Goal: Task Accomplishment & Management: Manage account settings

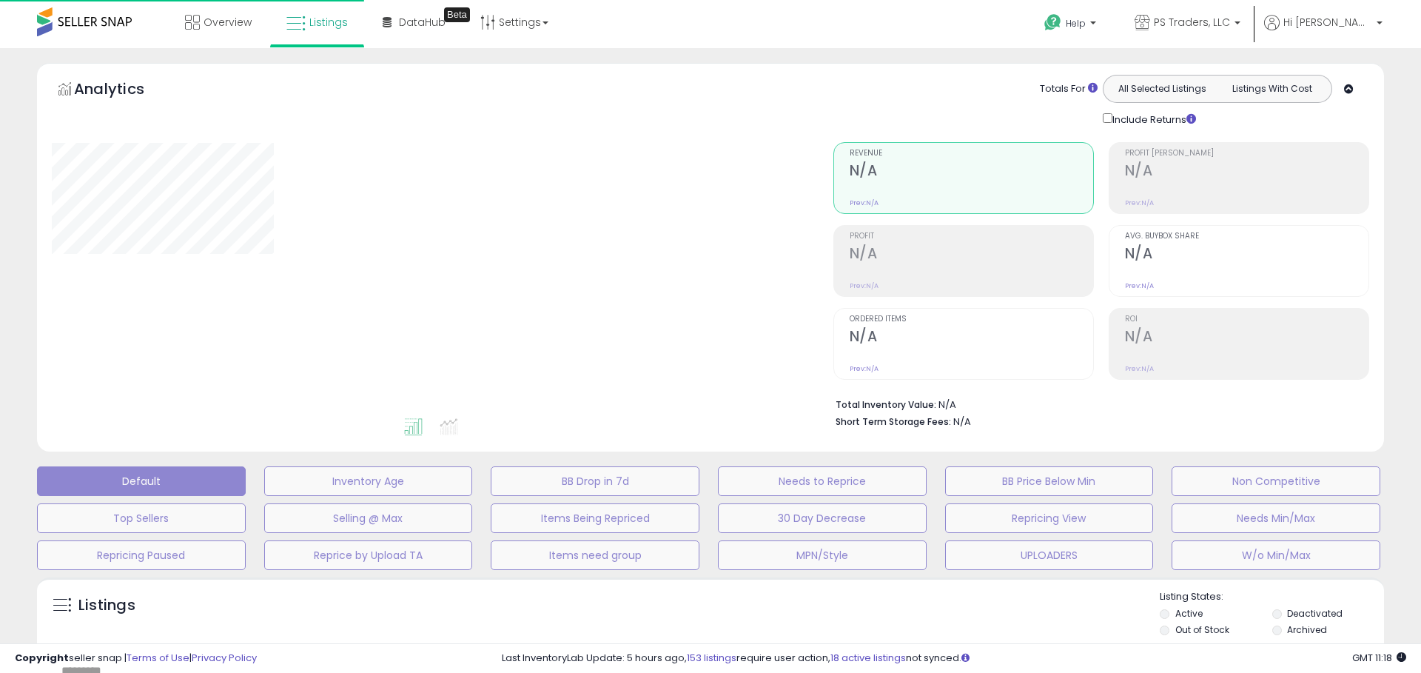
type input "**********"
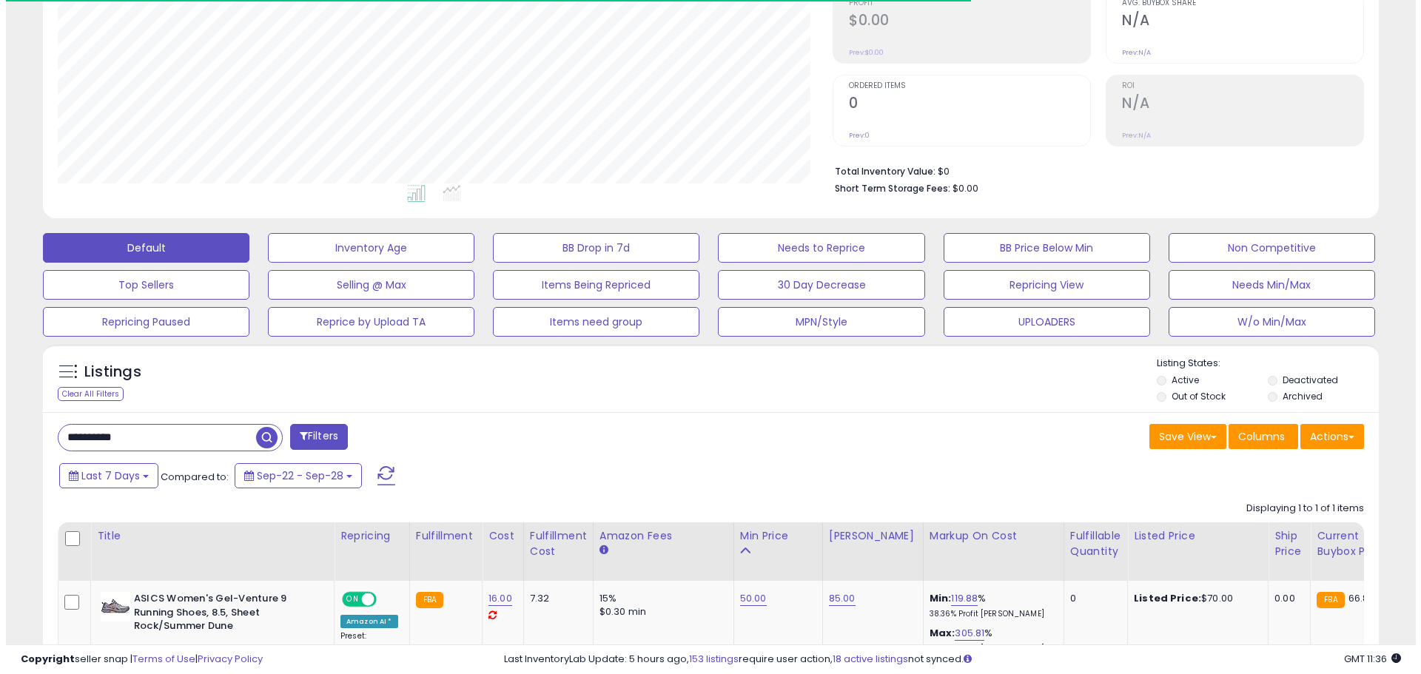
scroll to position [303, 775]
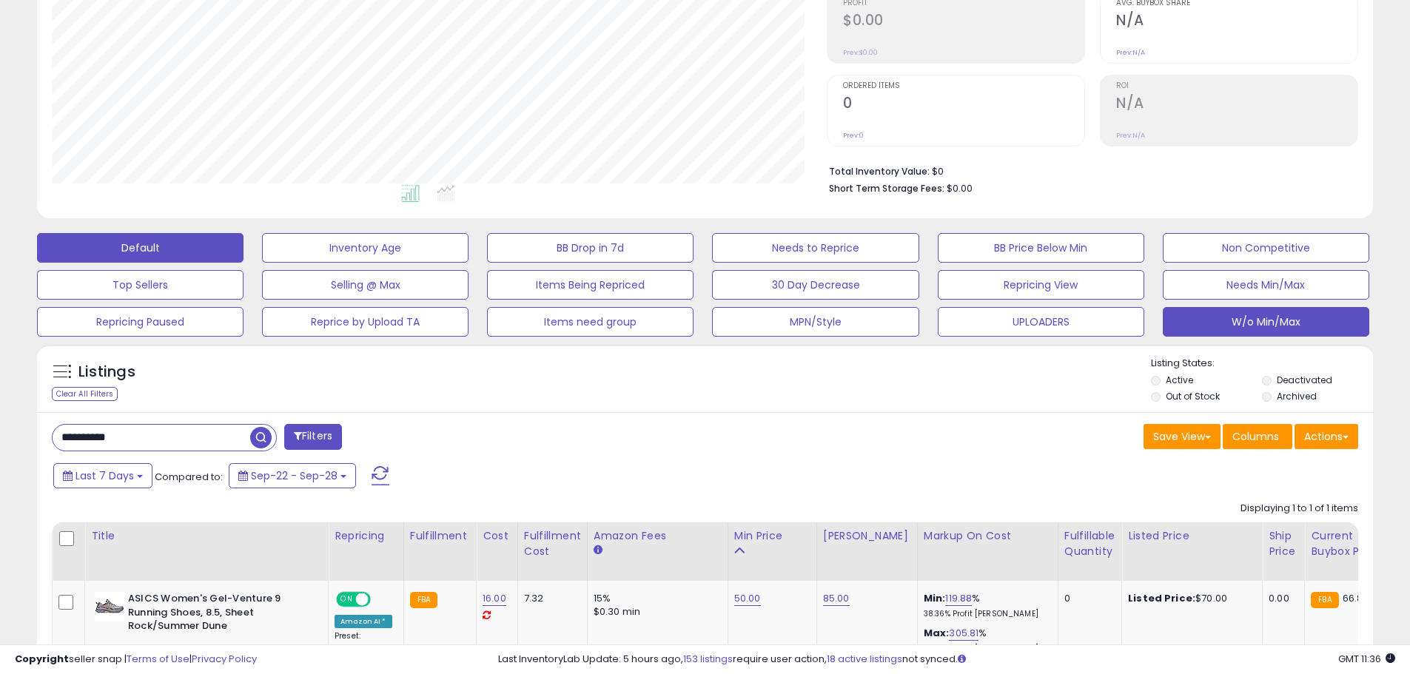
click at [1228, 333] on button "W/o Min/Max" at bounding box center [1265, 322] width 206 height 30
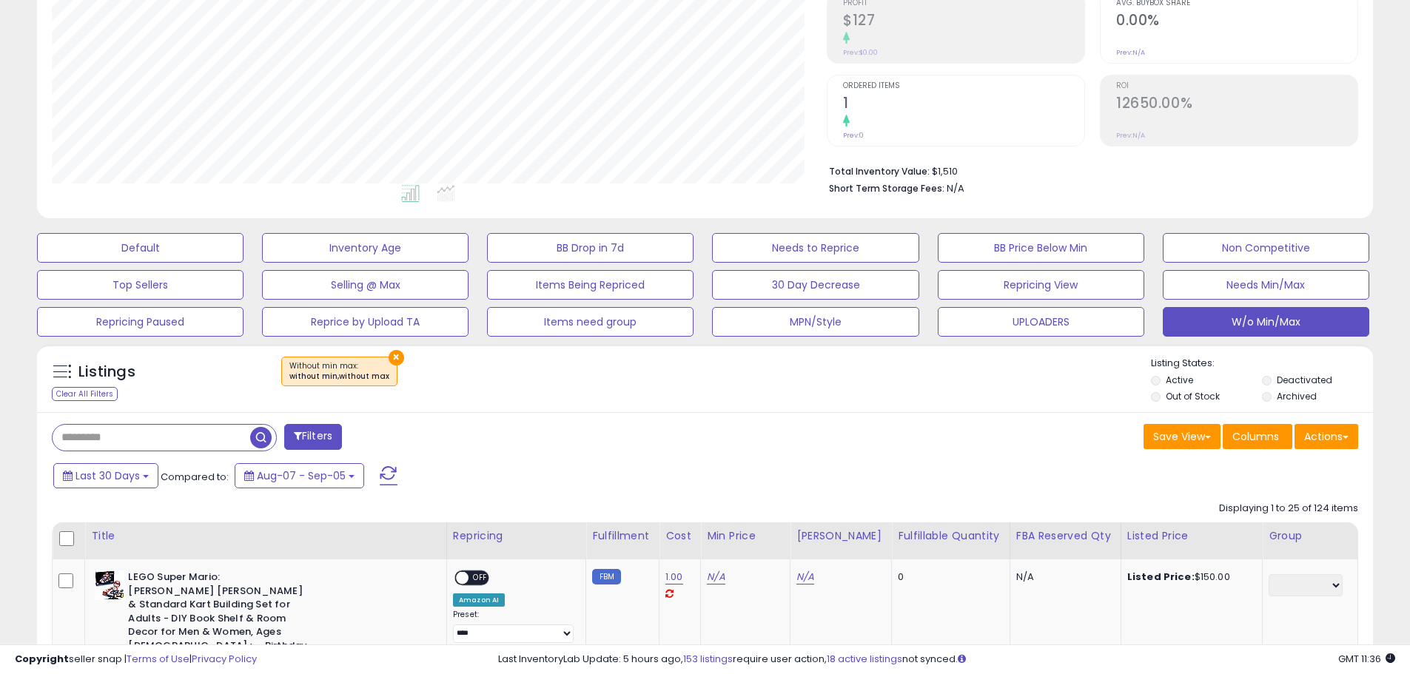
click at [654, 427] on div "Filters" at bounding box center [373, 439] width 664 height 30
click at [612, 429] on div "Filters" at bounding box center [373, 439] width 664 height 30
click at [395, 465] on button at bounding box center [388, 476] width 37 height 30
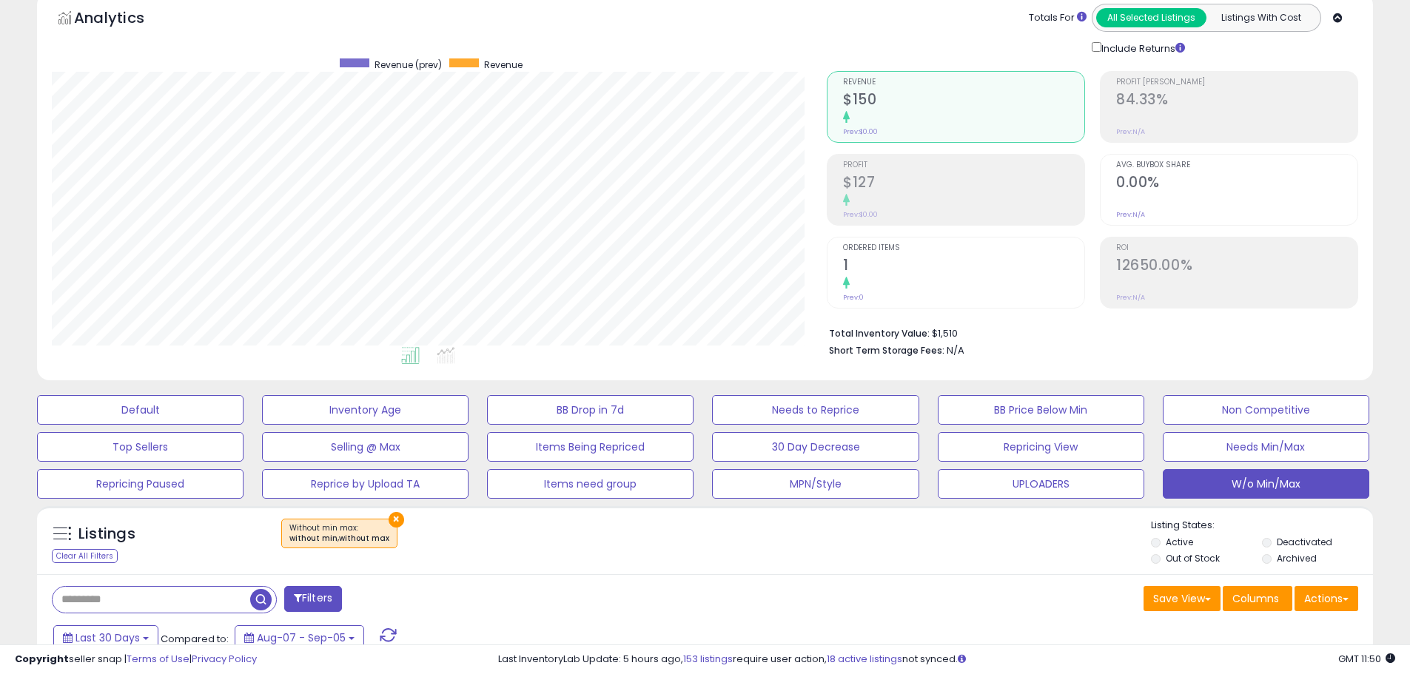
scroll to position [148, 0]
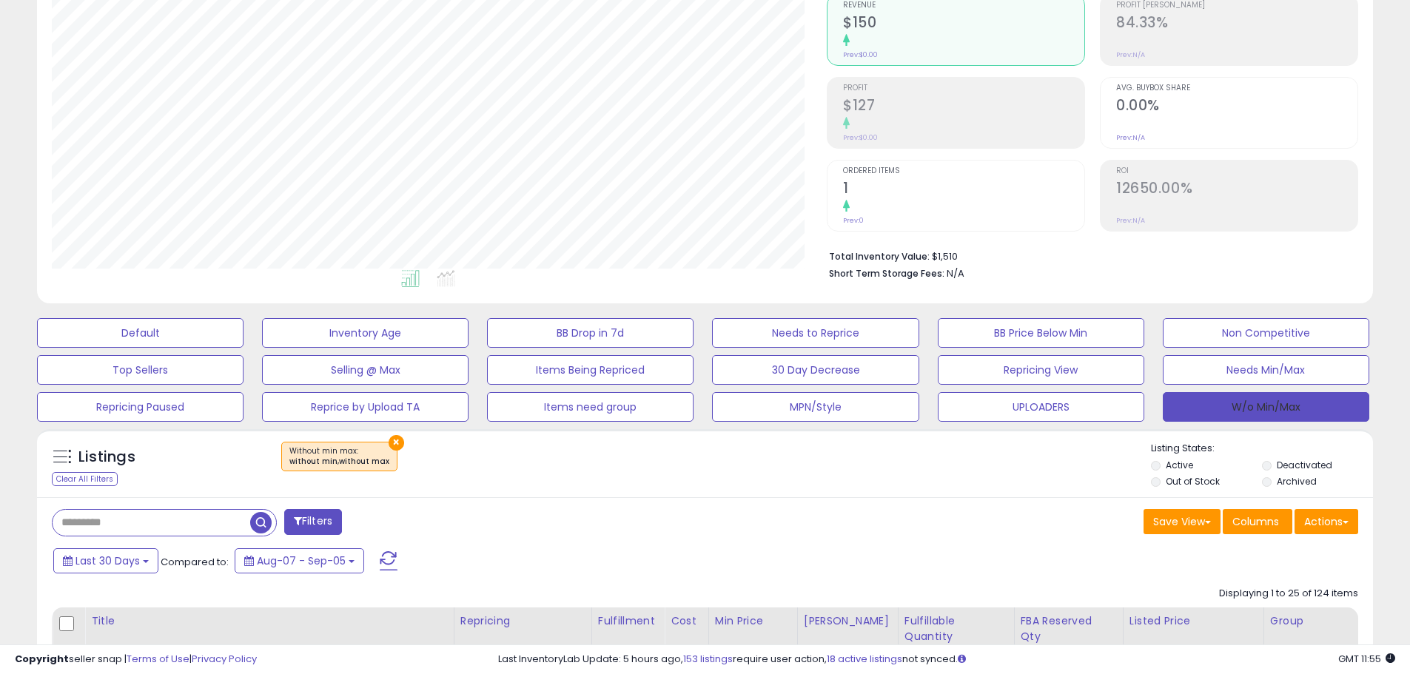
click at [1318, 403] on button "W/o Min/Max" at bounding box center [1265, 407] width 206 height 30
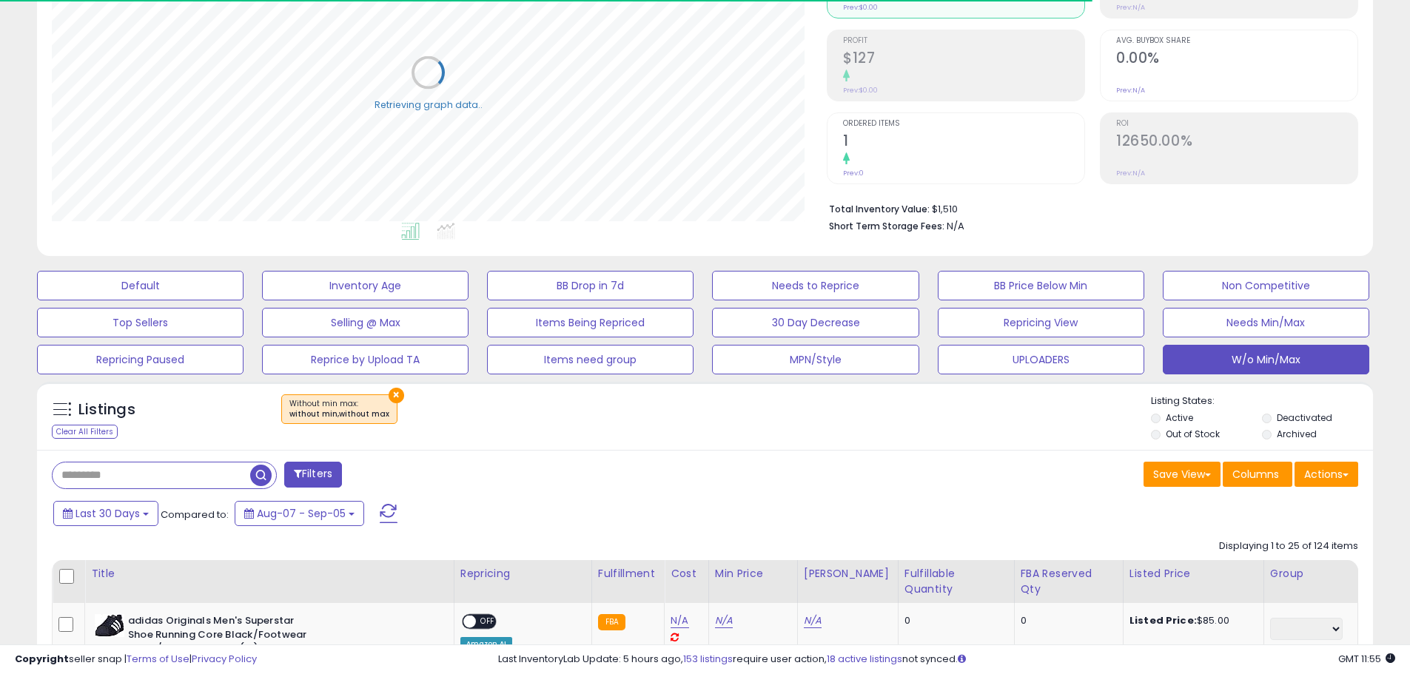
scroll to position [222, 0]
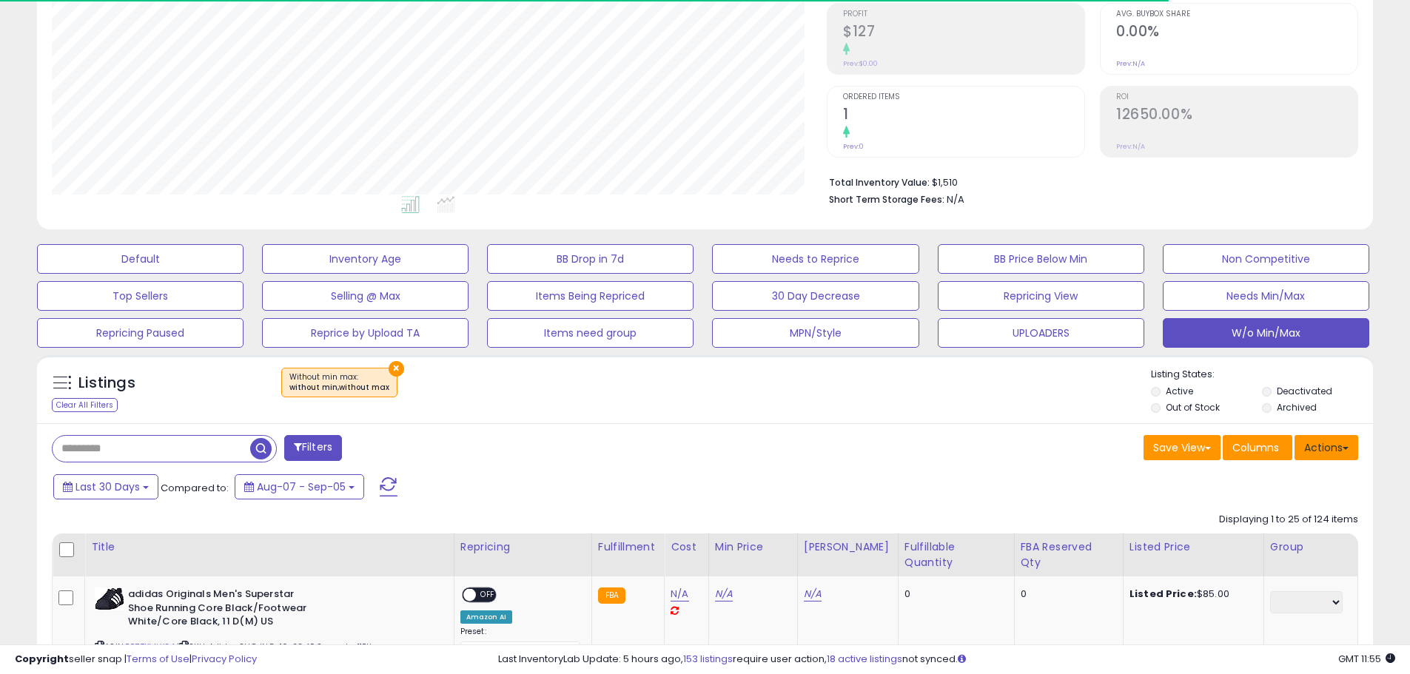
click at [1317, 443] on button "Actions" at bounding box center [1326, 447] width 64 height 25
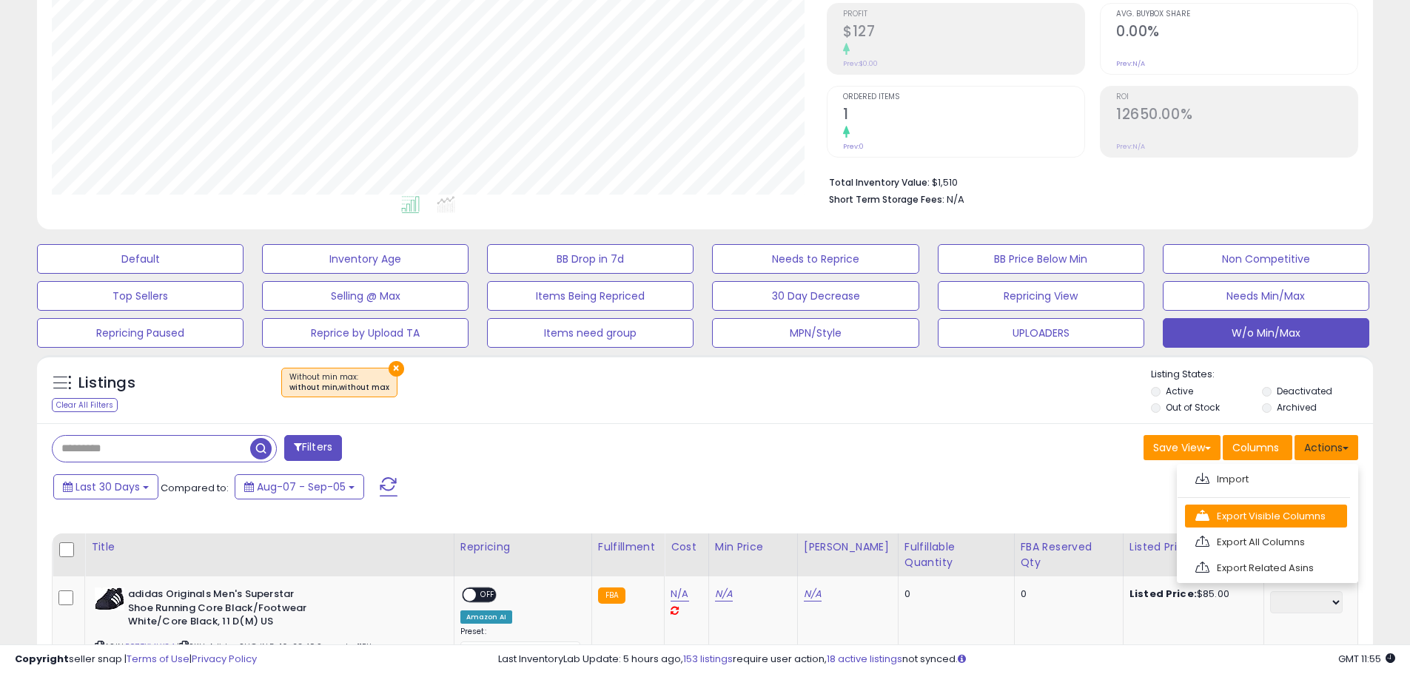
scroll to position [303, 775]
click at [1265, 523] on link "Export Visible Columns" at bounding box center [1266, 516] width 162 height 23
click at [883, 480] on div "Last 30 Days Compared to: Aug-07 - Sep-05" at bounding box center [540, 488] width 980 height 33
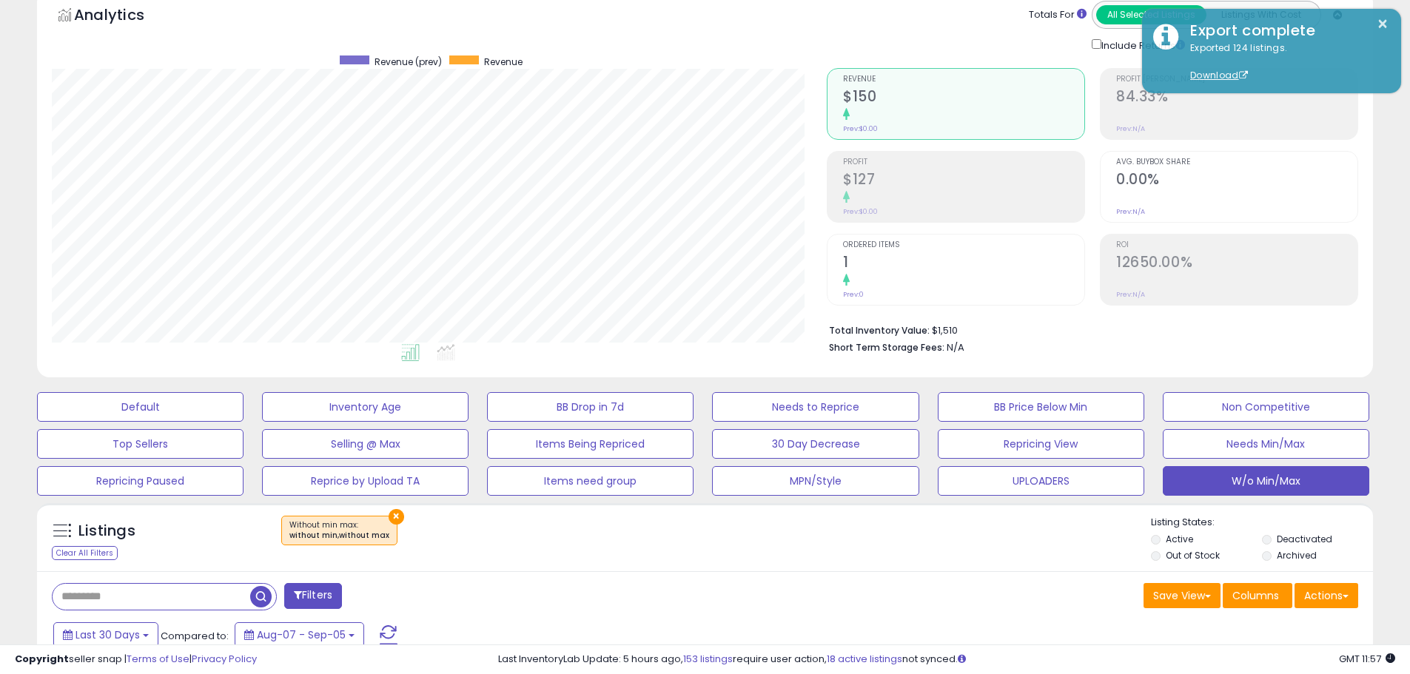
scroll to position [0, 0]
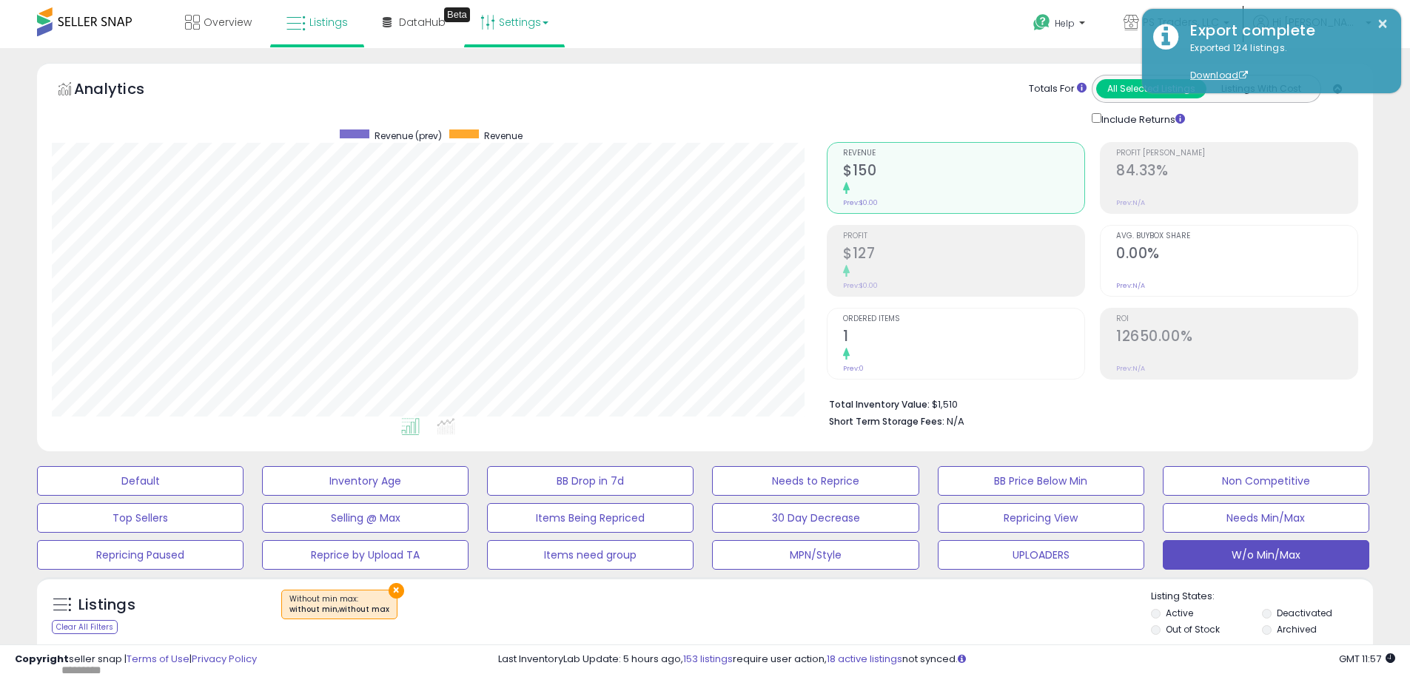
click at [497, 26] on link "Settings" at bounding box center [514, 22] width 90 height 44
click at [513, 72] on link "Store settings" at bounding box center [516, 75] width 67 height 14
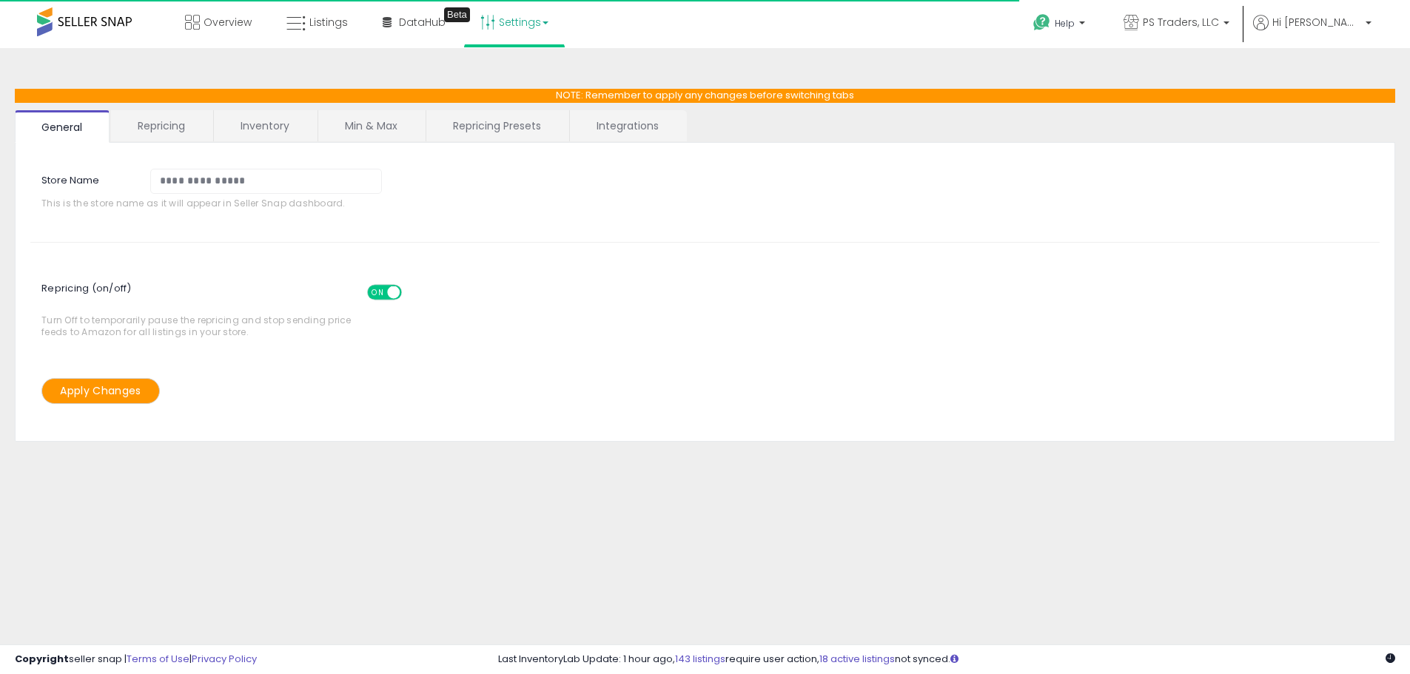
select select "*********"
select select "**********"
select select "******"
drag, startPoint x: 500, startPoint y: 121, endPoint x: 501, endPoint y: 129, distance: 7.4
click at [501, 121] on link "Repricing Presets" at bounding box center [496, 125] width 141 height 31
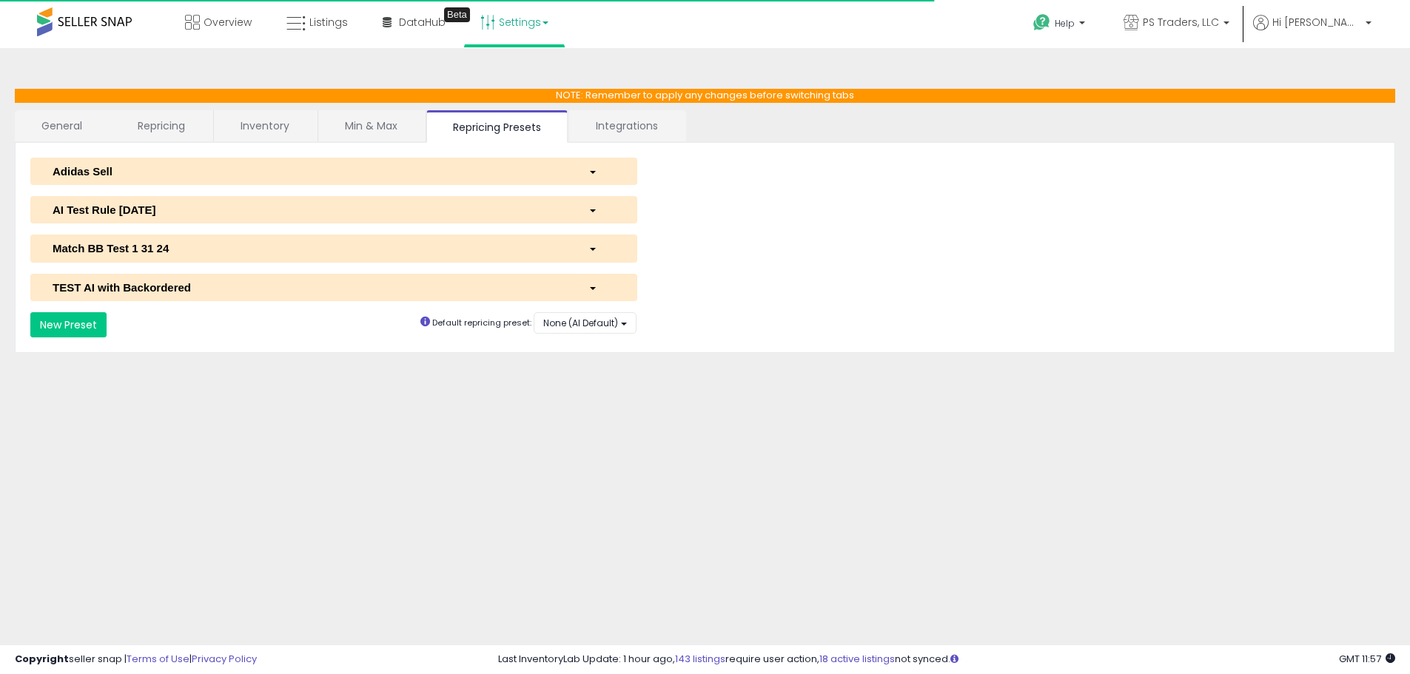
click at [98, 200] on button "AI Test Rule 2 12 2024" at bounding box center [333, 209] width 607 height 27
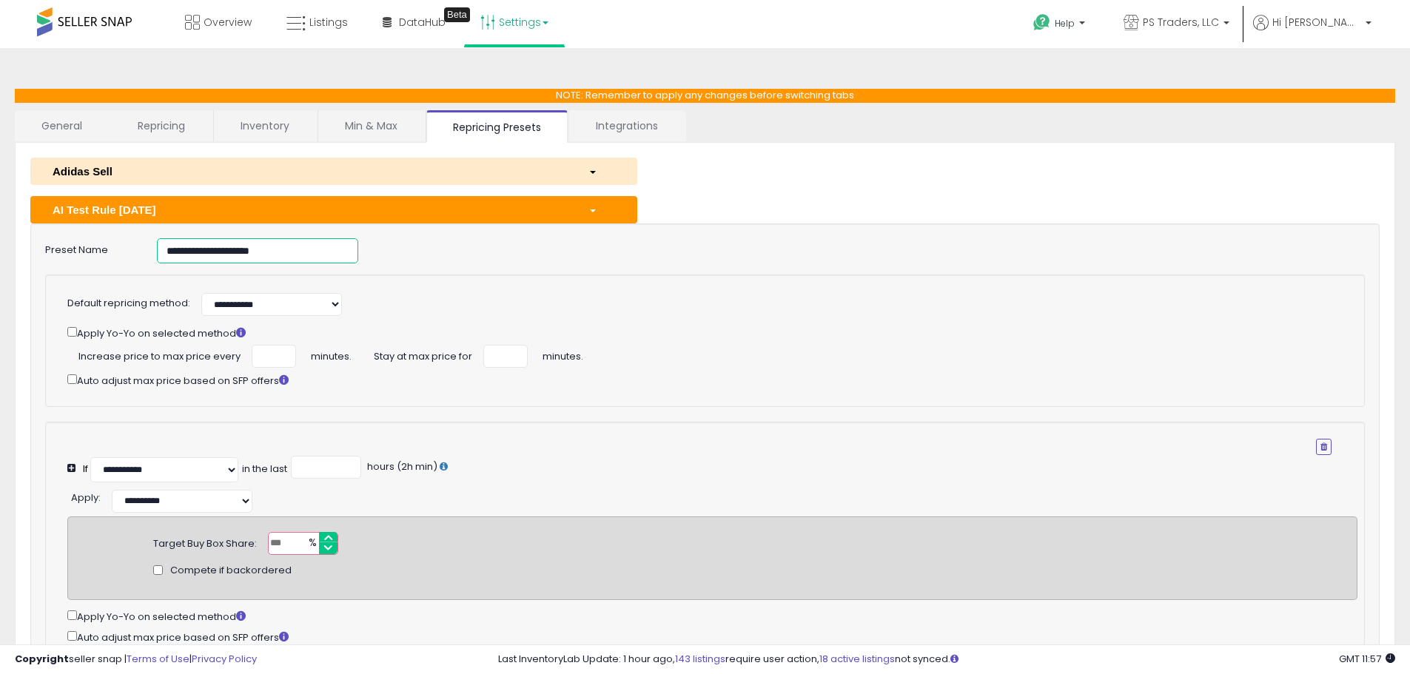
drag, startPoint x: 287, startPoint y: 252, endPoint x: -116, endPoint y: 229, distance: 404.0
click at [0, 229] on html "Unable to login Retrieving listings data.. has not yet accepted the Terms of Us…" at bounding box center [705, 337] width 1410 height 674
click at [339, 21] on span "Listings" at bounding box center [328, 22] width 38 height 15
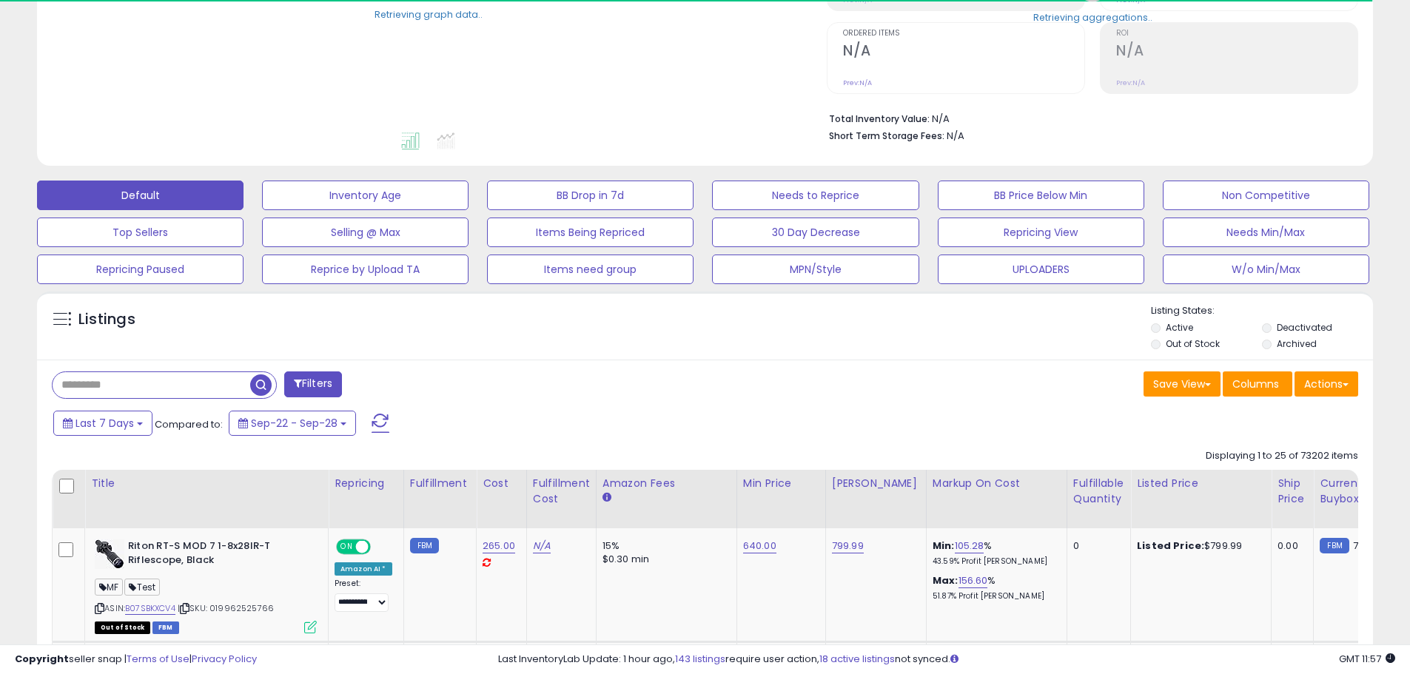
scroll to position [444, 0]
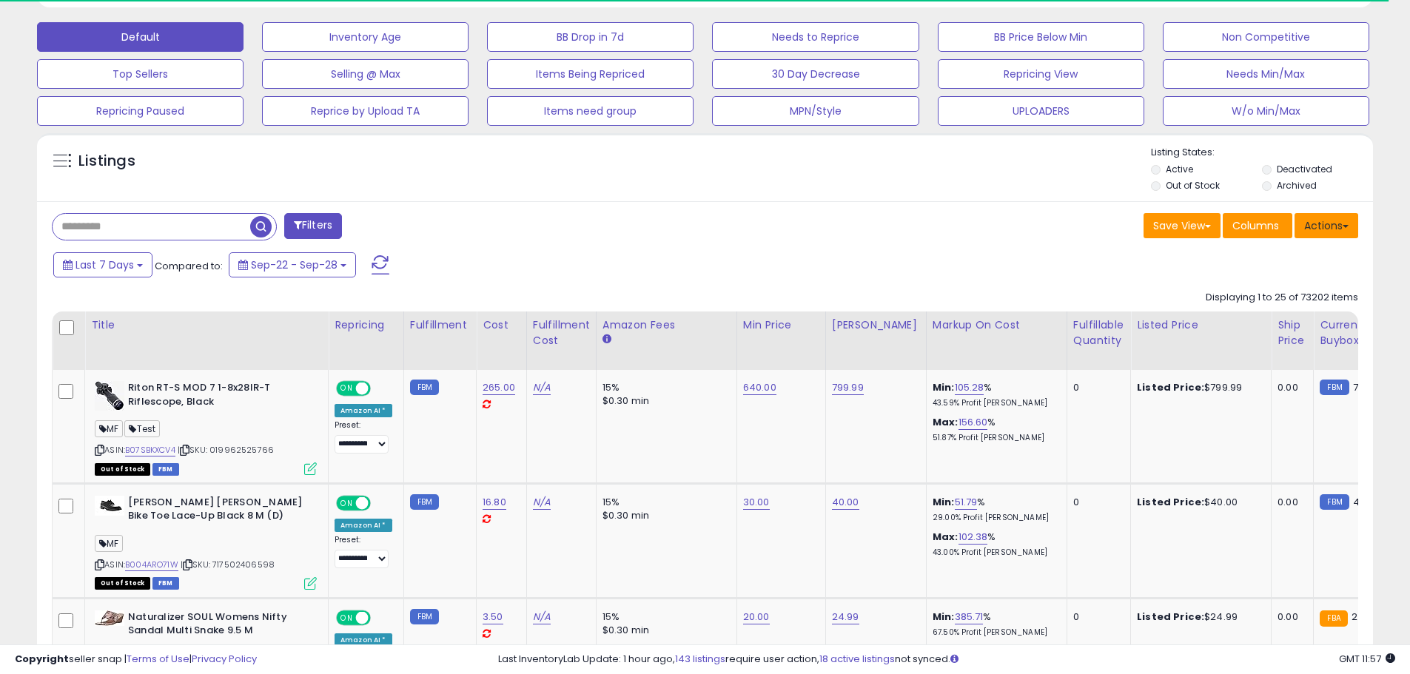
click at [1334, 221] on button "Actions" at bounding box center [1326, 225] width 64 height 25
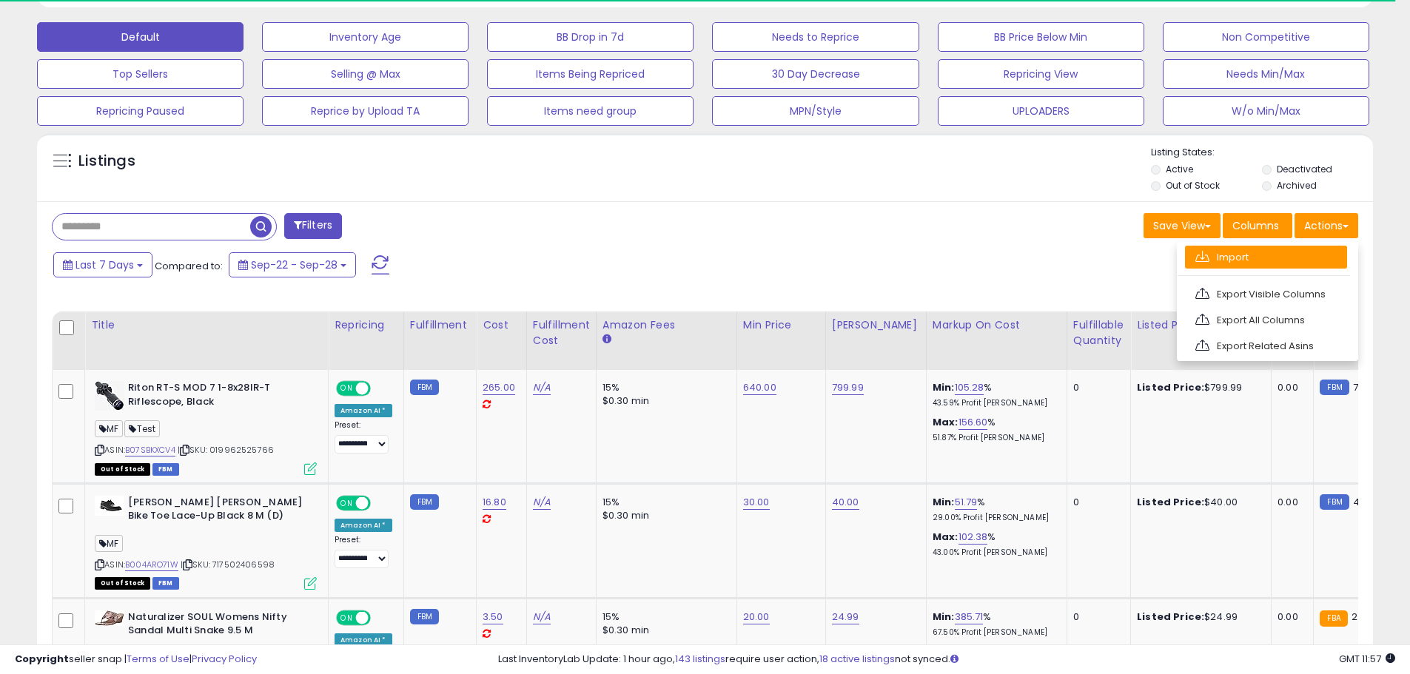
click at [1298, 259] on link "Import" at bounding box center [1266, 257] width 162 height 23
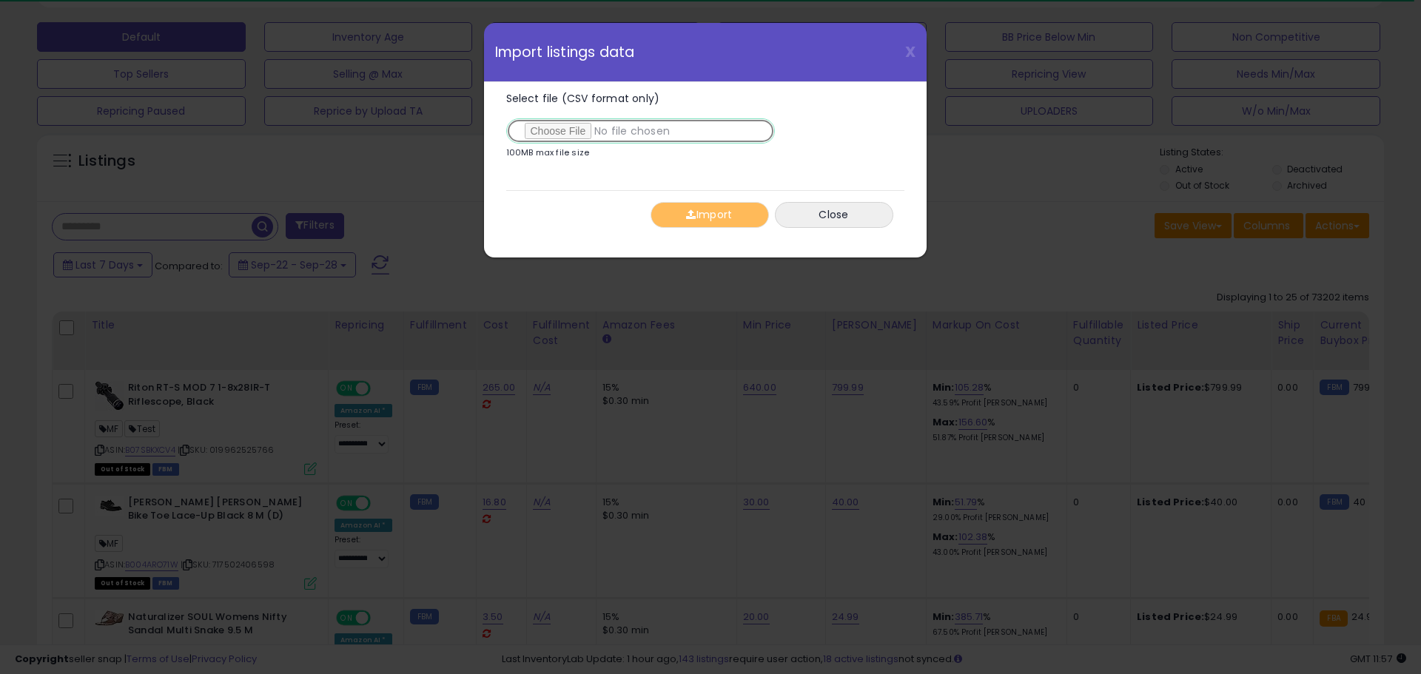
click at [556, 133] on input "Select file (CSV format only)" at bounding box center [640, 130] width 269 height 25
type input "**********"
click at [697, 212] on button "Import" at bounding box center [709, 215] width 118 height 26
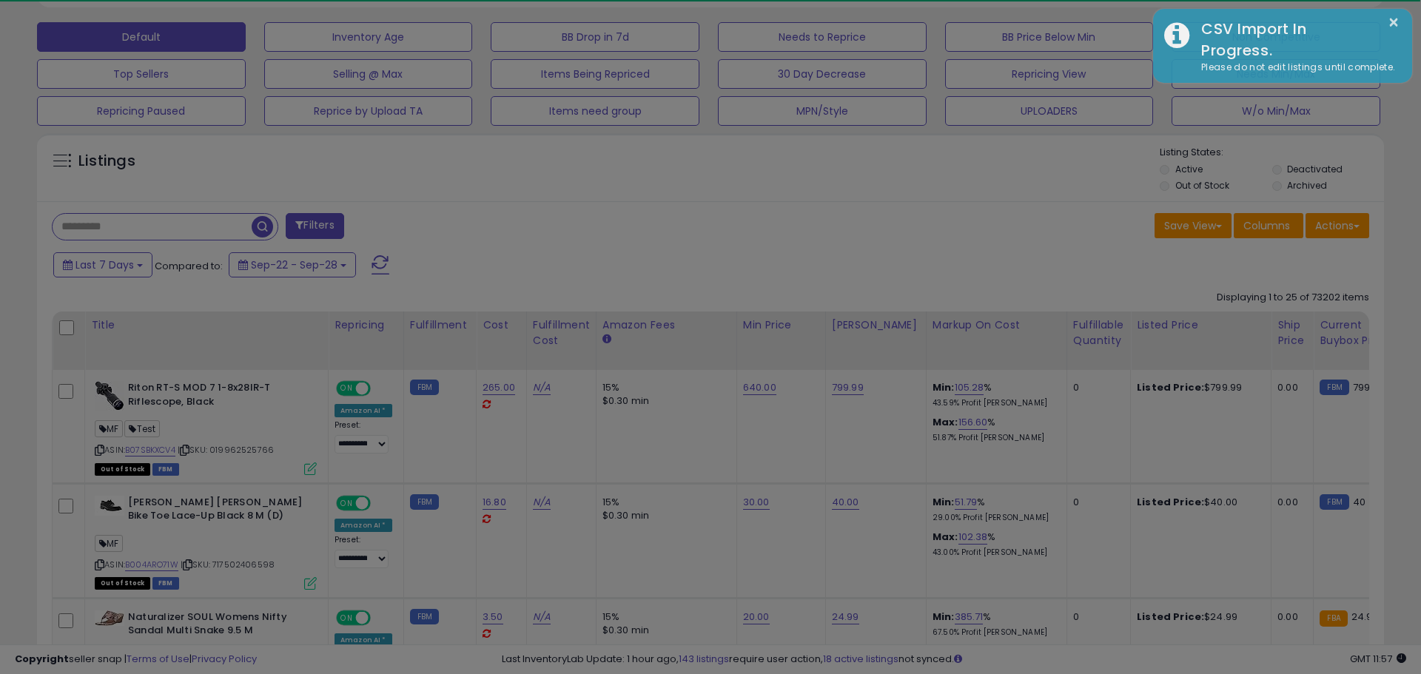
click at [1019, 235] on div at bounding box center [710, 337] width 1421 height 674
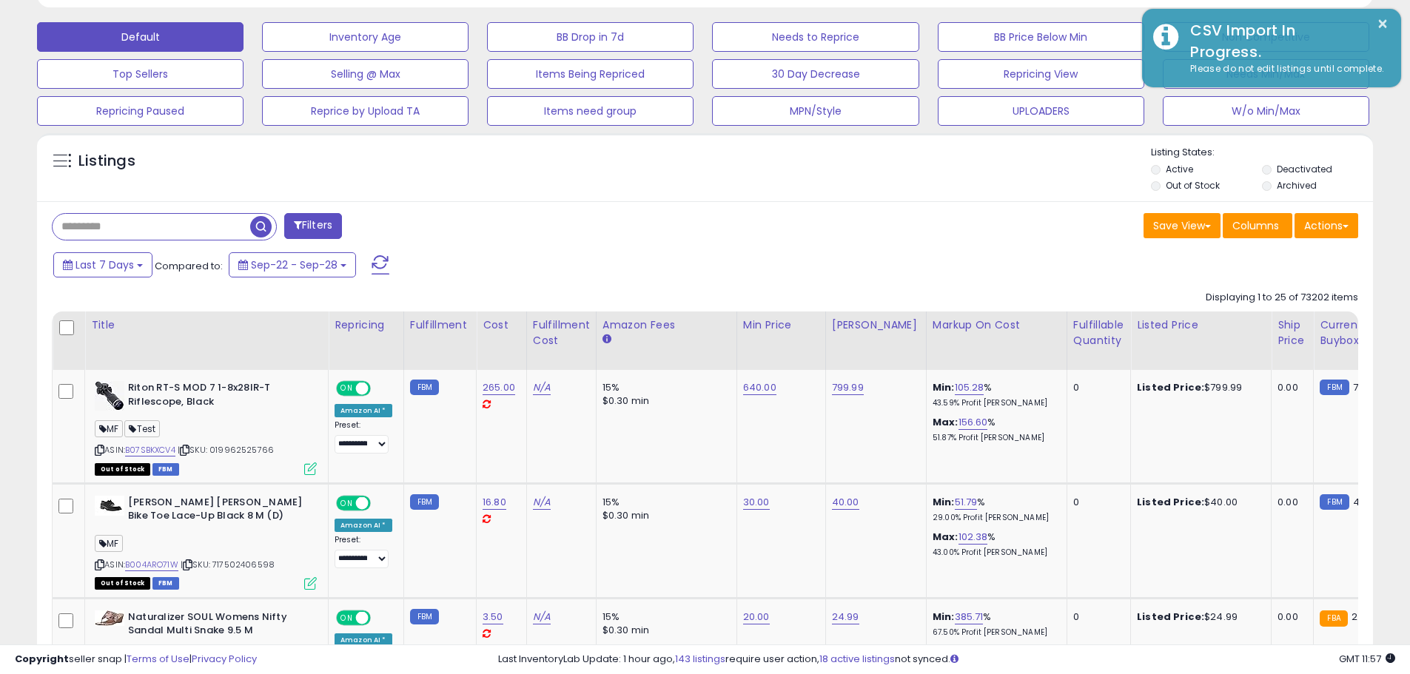
scroll to position [303, 775]
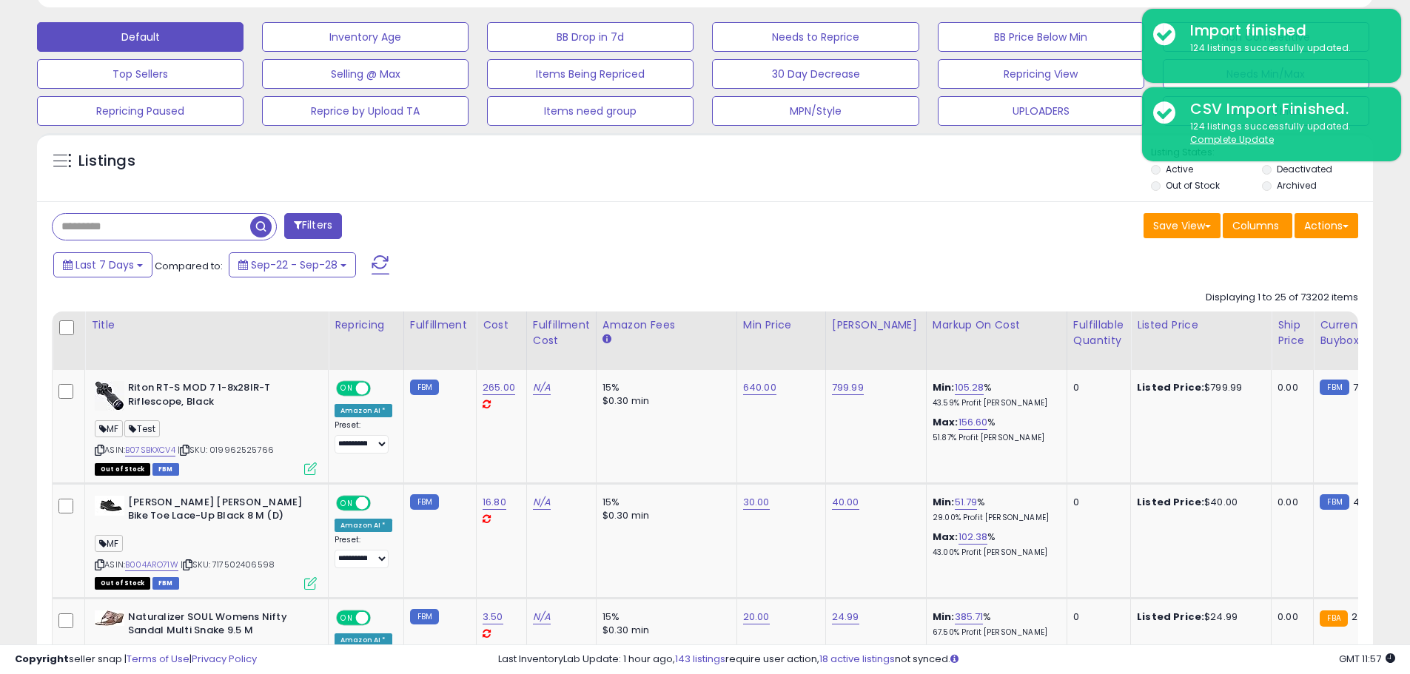
click at [314, 180] on div "Listings" at bounding box center [705, 171] width 1336 height 50
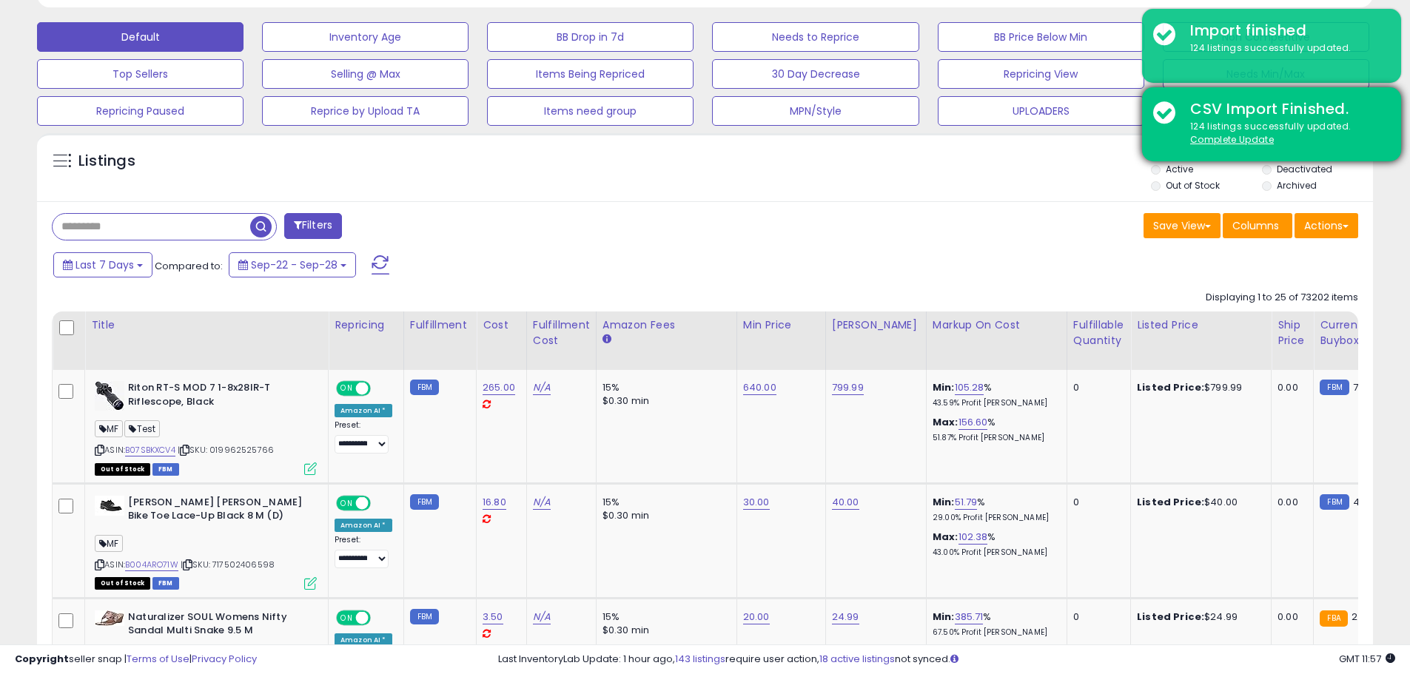
click at [1240, 132] on div "124 listings successfully updated. Complete Update" at bounding box center [1284, 133] width 211 height 27
click at [1240, 145] on u "Complete Update" at bounding box center [1232, 139] width 84 height 13
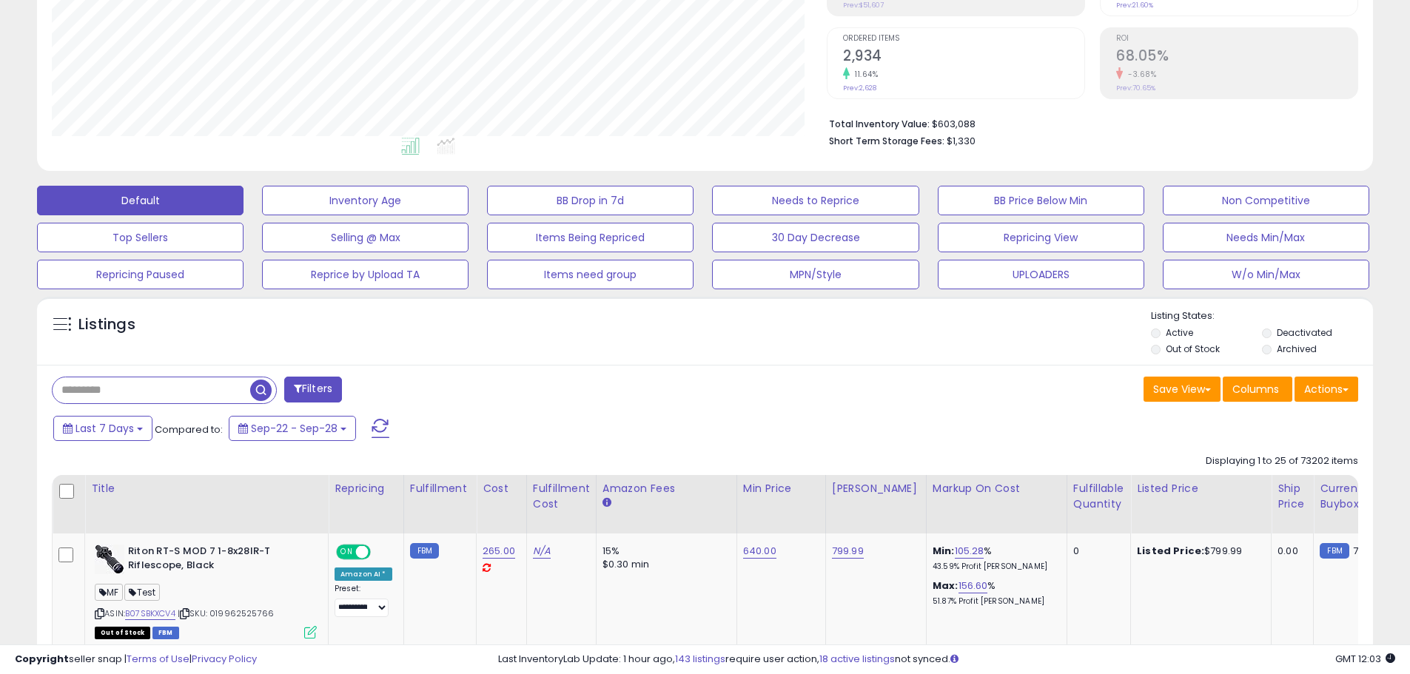
click at [403, 335] on div "Listings" at bounding box center [705, 334] width 1336 height 50
click at [1292, 282] on button "W/o Min/Max" at bounding box center [1265, 275] width 206 height 30
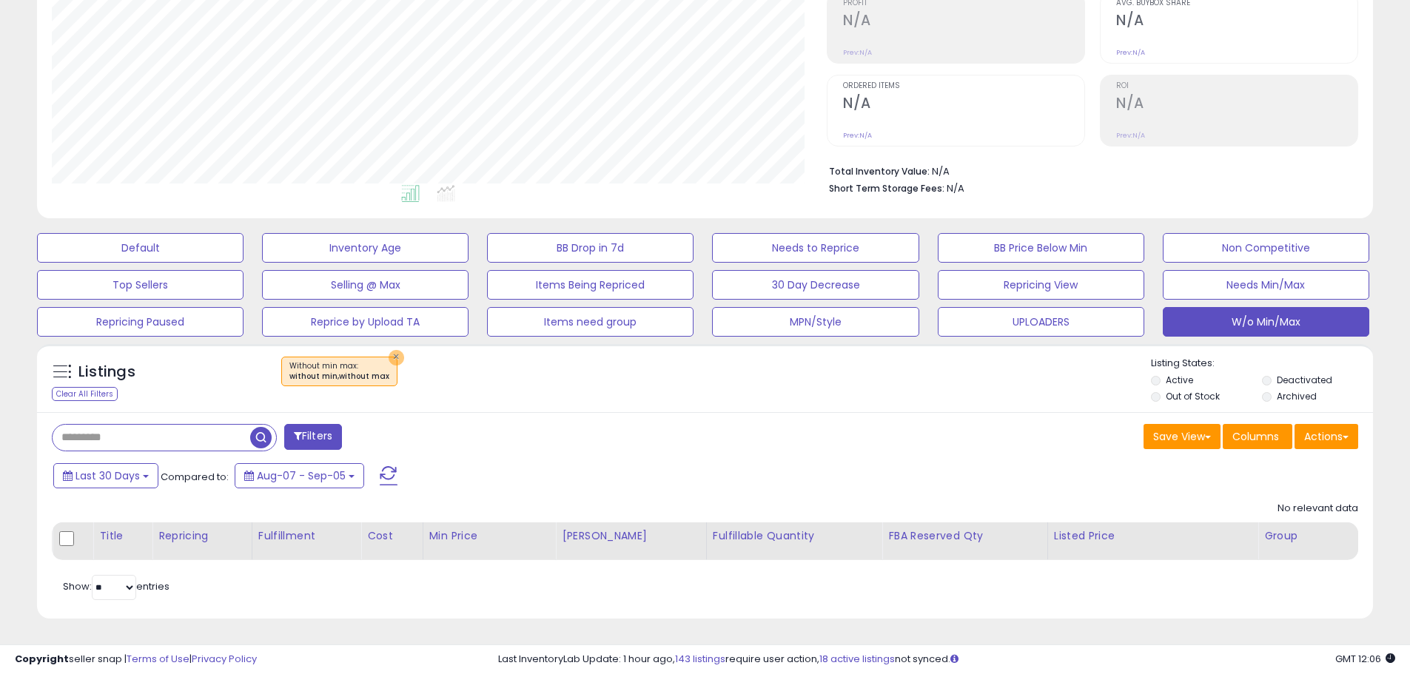
drag, startPoint x: 386, startPoint y: 351, endPoint x: 416, endPoint y: 385, distance: 45.0
click at [388, 351] on button "×" at bounding box center [396, 358] width 16 height 16
click at [388, 359] on button "×" at bounding box center [396, 358] width 16 height 16
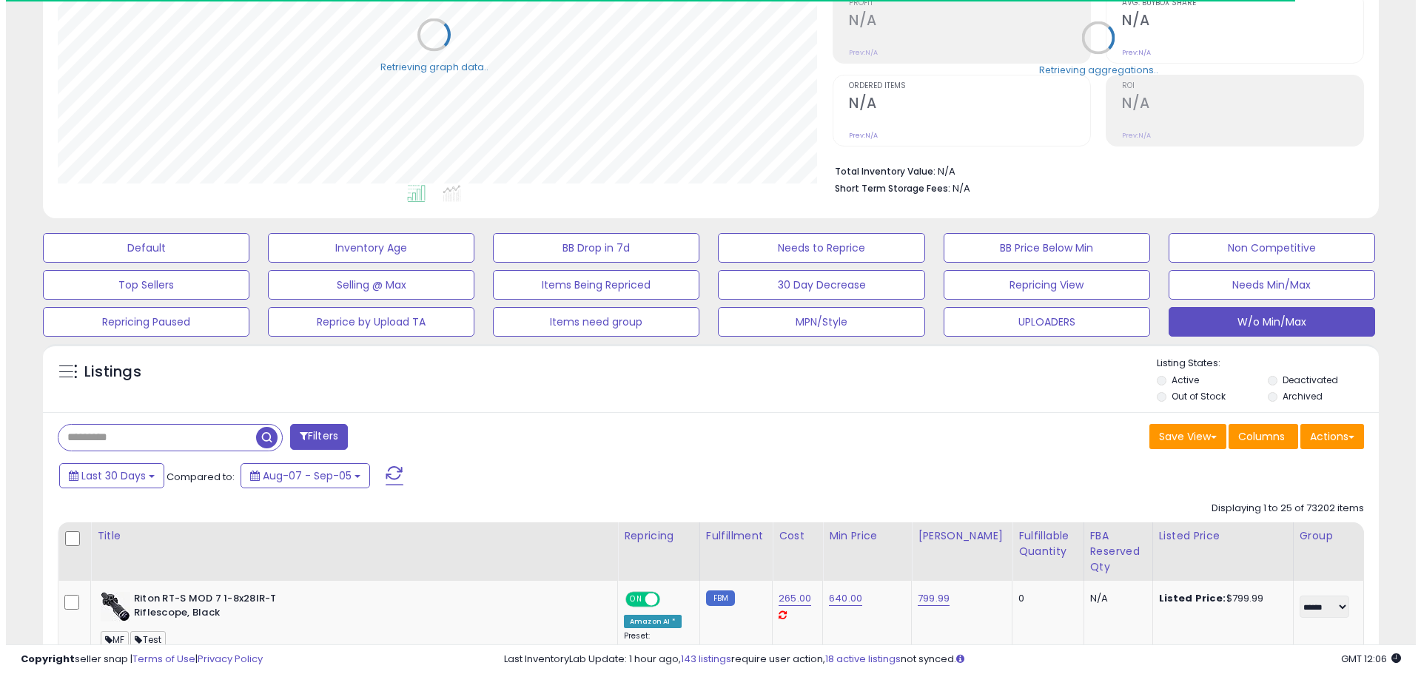
scroll to position [739650, 739179]
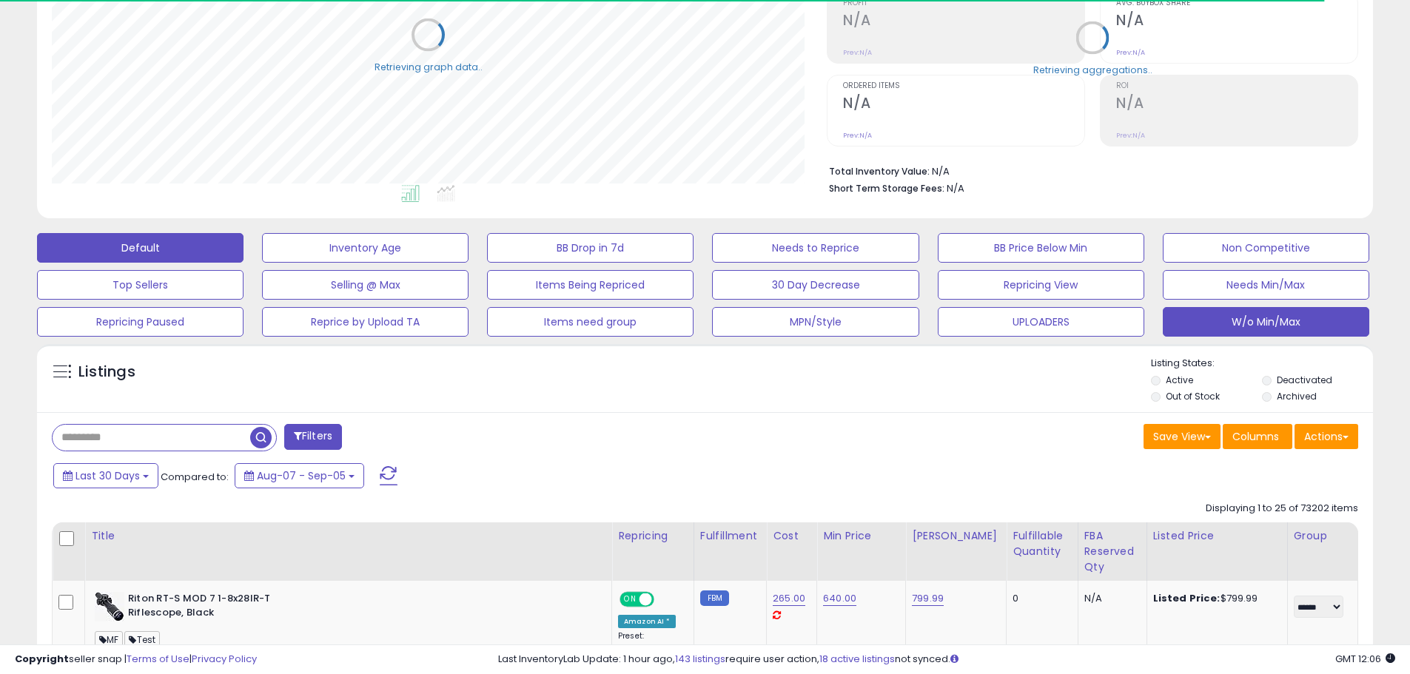
click at [142, 252] on button "Default" at bounding box center [140, 248] width 206 height 30
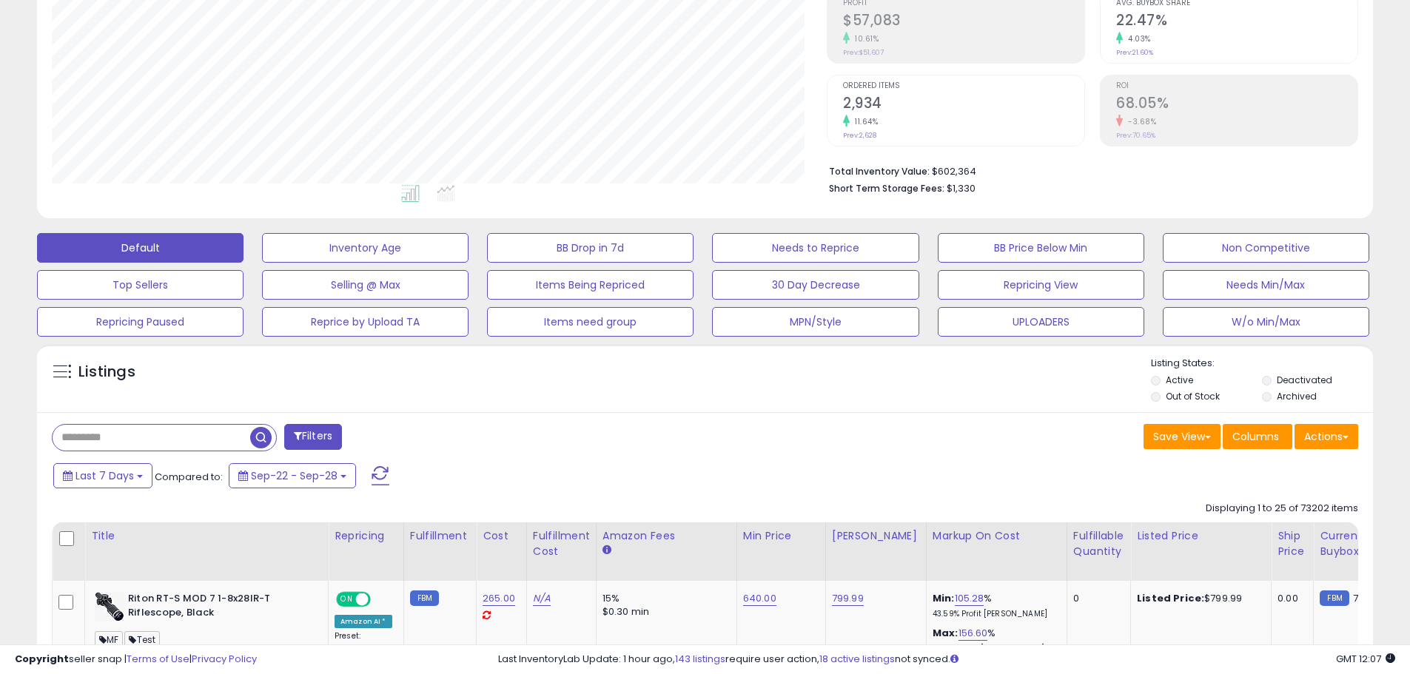
scroll to position [303, 775]
click at [276, 379] on div "Listings" at bounding box center [705, 382] width 1336 height 50
click at [674, 351] on div "Listings Active" at bounding box center [705, 378] width 1336 height 68
click at [286, 368] on div "Listings" at bounding box center [705, 382] width 1336 height 50
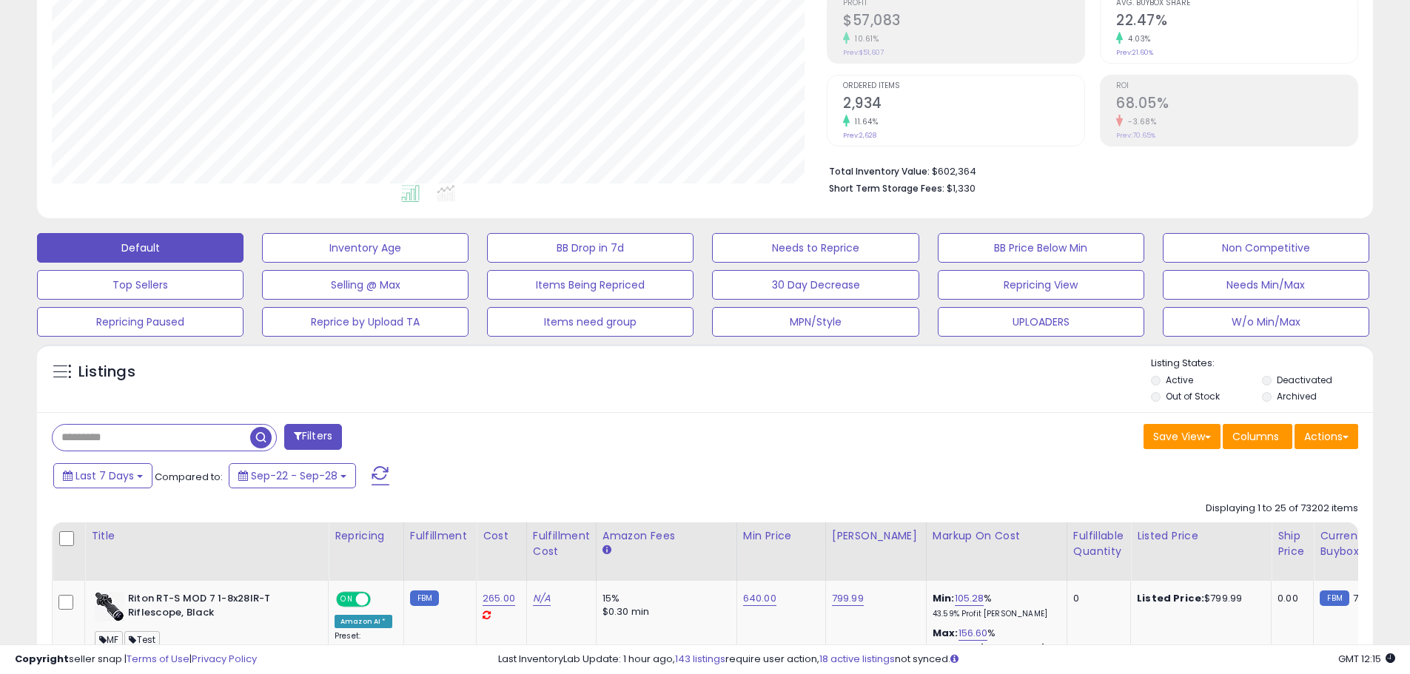
drag, startPoint x: 864, startPoint y: 403, endPoint x: 855, endPoint y: 391, distance: 14.2
click at [864, 389] on div "Listings Active" at bounding box center [705, 378] width 1336 height 68
drag, startPoint x: 1167, startPoint y: 633, endPoint x: 1168, endPoint y: 575, distance: 57.7
click at [1167, 633] on td "Listed Price: $799.99" at bounding box center [1201, 637] width 141 height 113
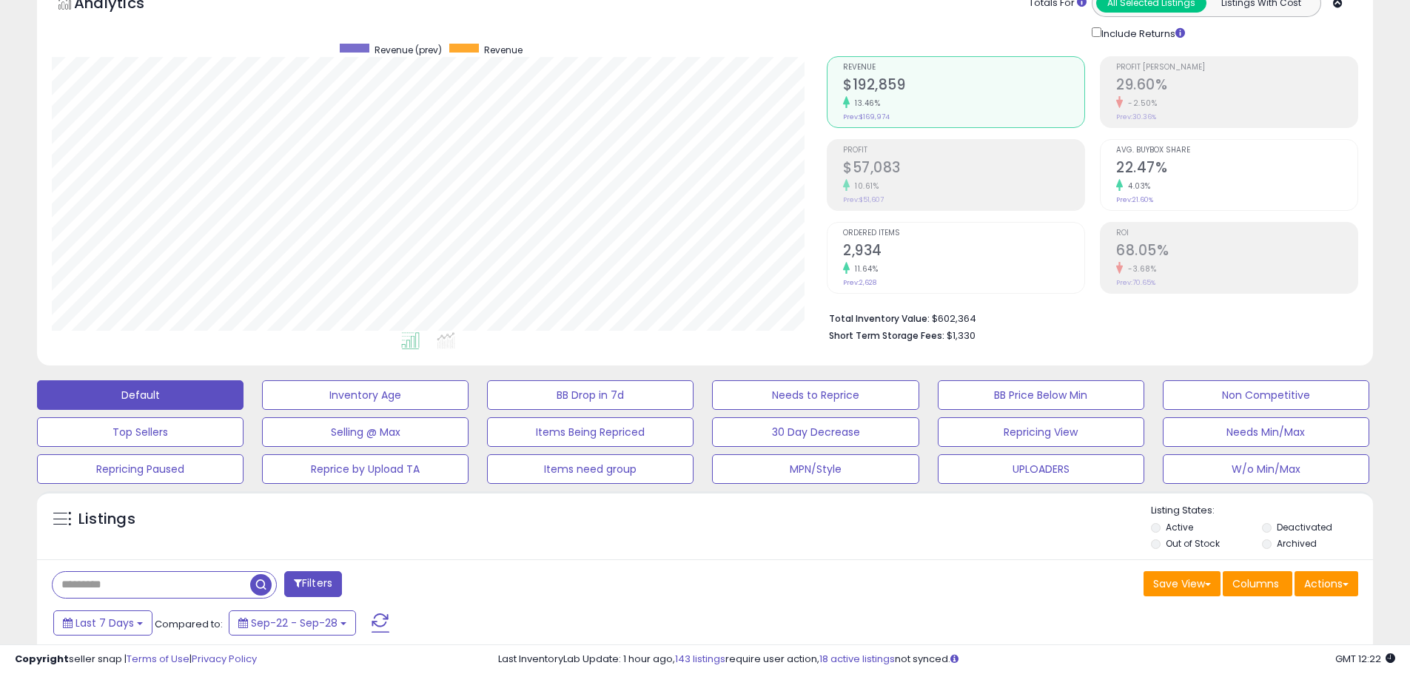
scroll to position [0, 0]
